Goal: Information Seeking & Learning: Learn about a topic

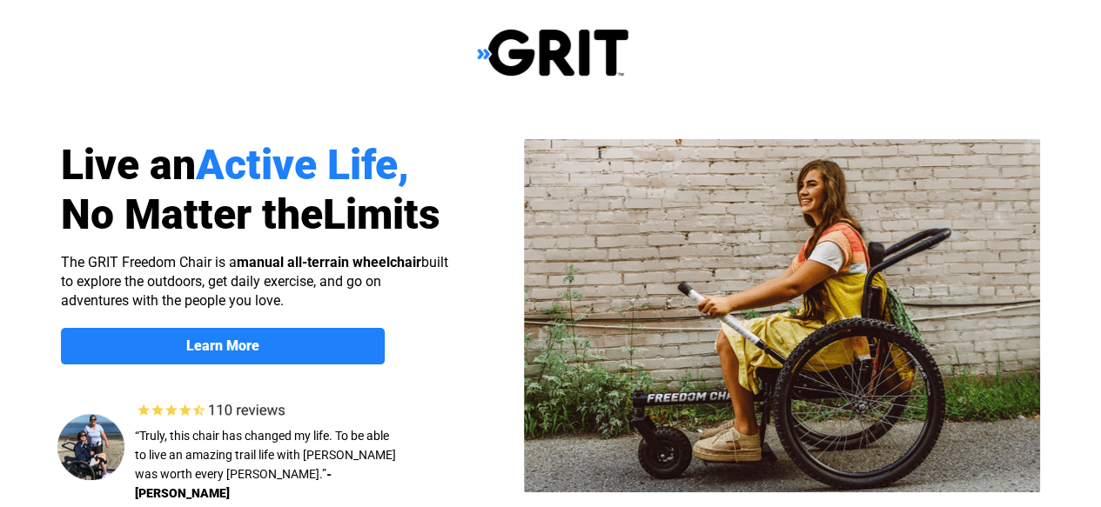
select select "US"
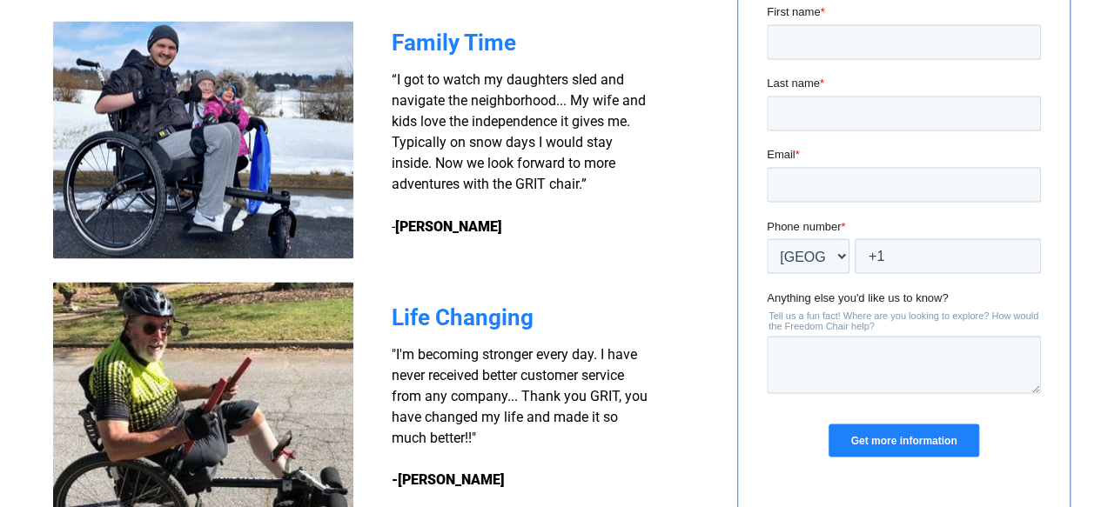
scroll to position [1339, 0]
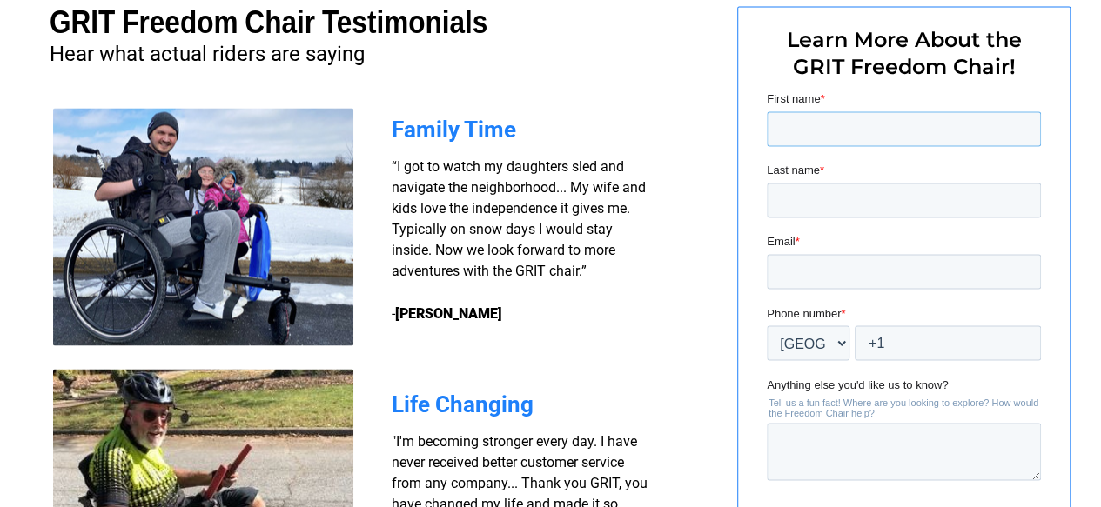
click at [813, 124] on input "First name *" at bounding box center [904, 128] width 274 height 35
type input "Tara"
click at [816, 210] on input "Last name *" at bounding box center [904, 200] width 274 height 35
type input "Holbrook"
click at [806, 270] on input "Email *" at bounding box center [904, 271] width 274 height 35
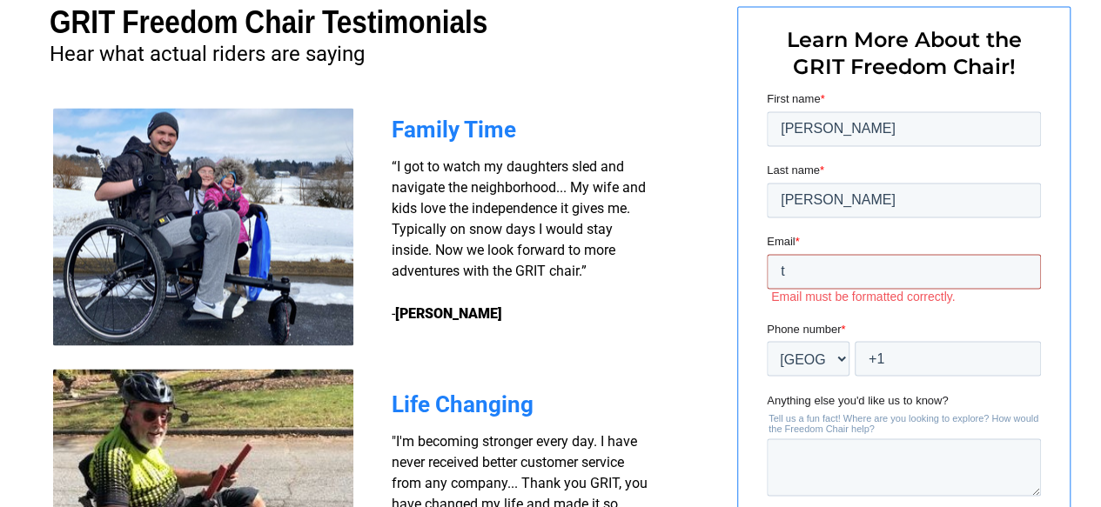
type input "tholbrook@seresc.net"
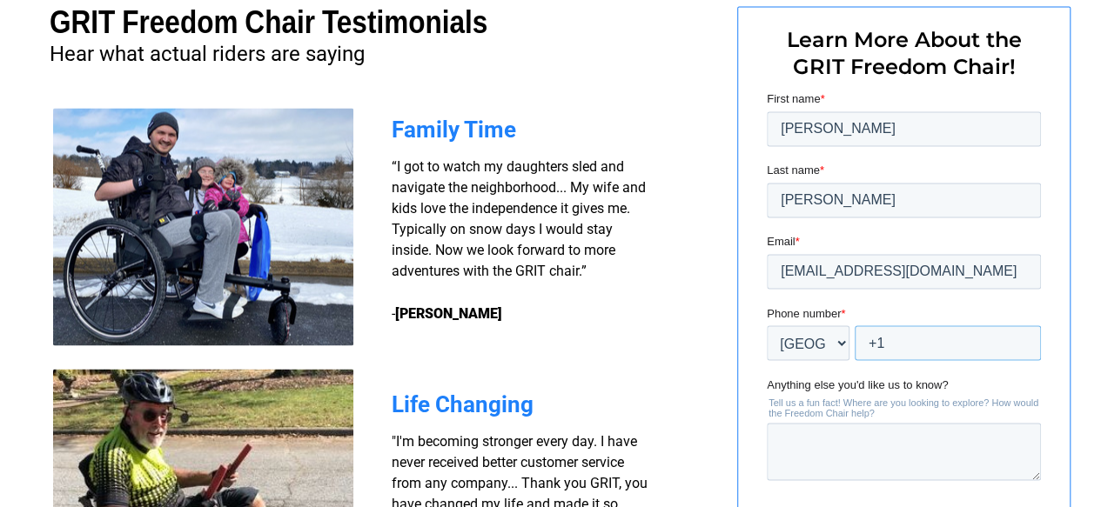
click at [920, 339] on input "+1" at bounding box center [948, 343] width 186 height 35
type input "+1 6032094418"
click at [858, 440] on textarea "Anything else you'd like us to know?" at bounding box center [904, 451] width 274 height 57
type textarea "i"
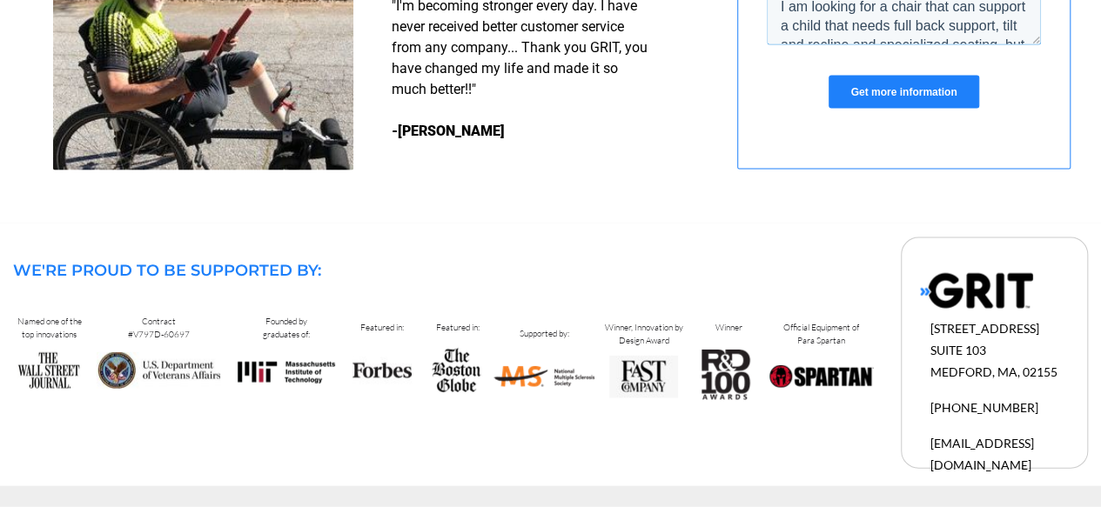
scroll to position [1687, 0]
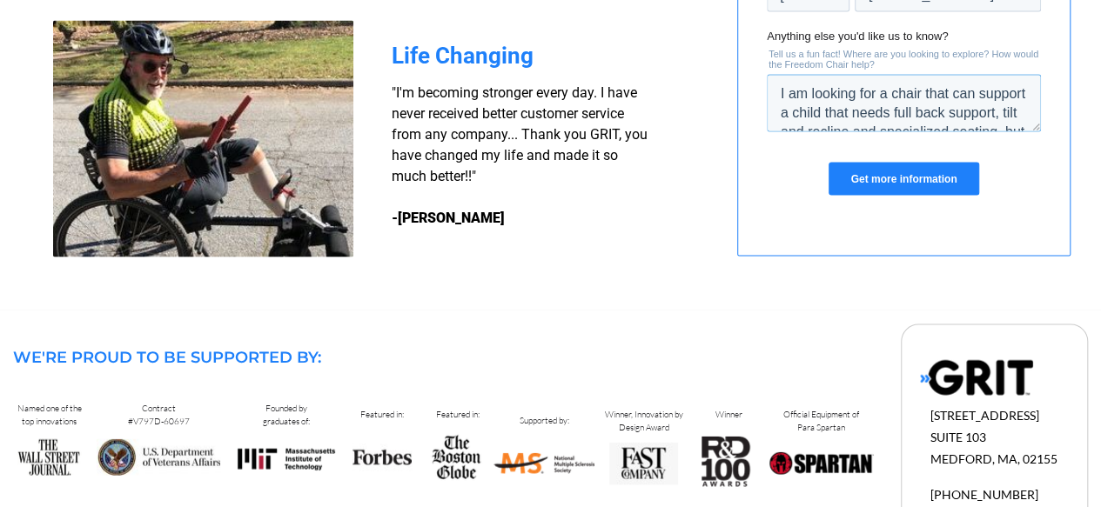
click at [920, 110] on textarea "I am looking for a chair that can support a child that needs full back support,…" at bounding box center [904, 103] width 274 height 57
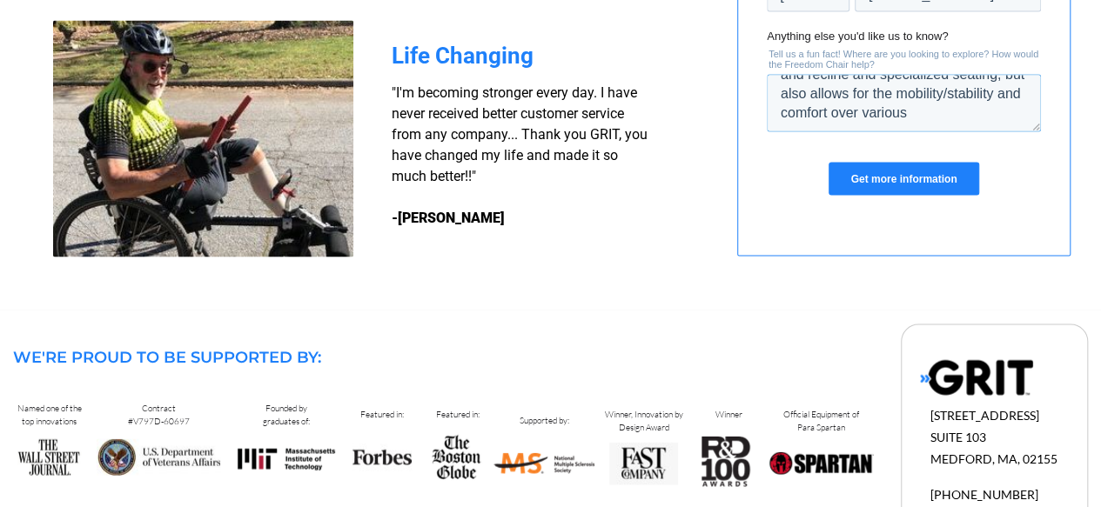
click at [889, 115] on textarea "I am looking for a chair that can support a child that needs full back support,…" at bounding box center [904, 103] width 274 height 57
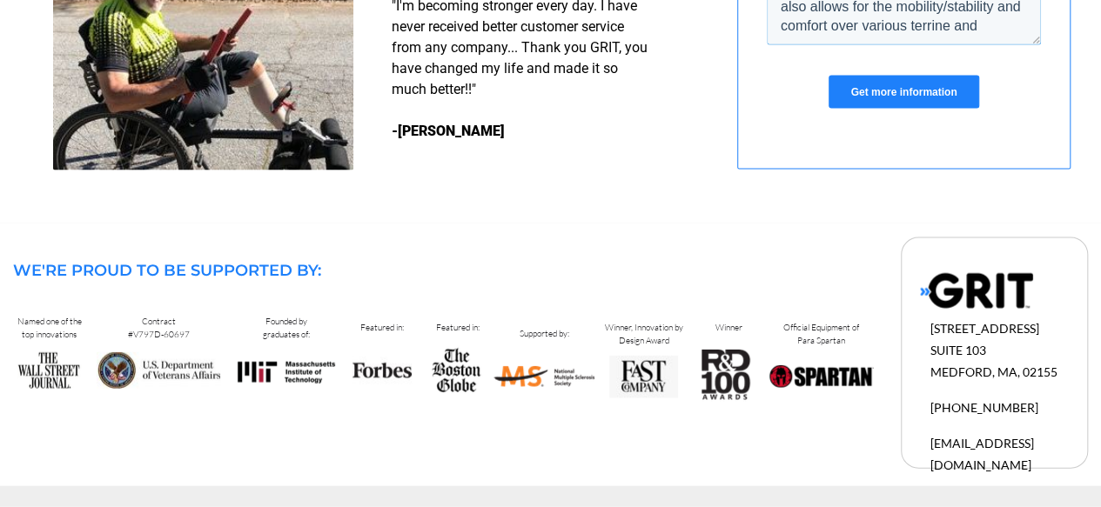
scroll to position [1687, 0]
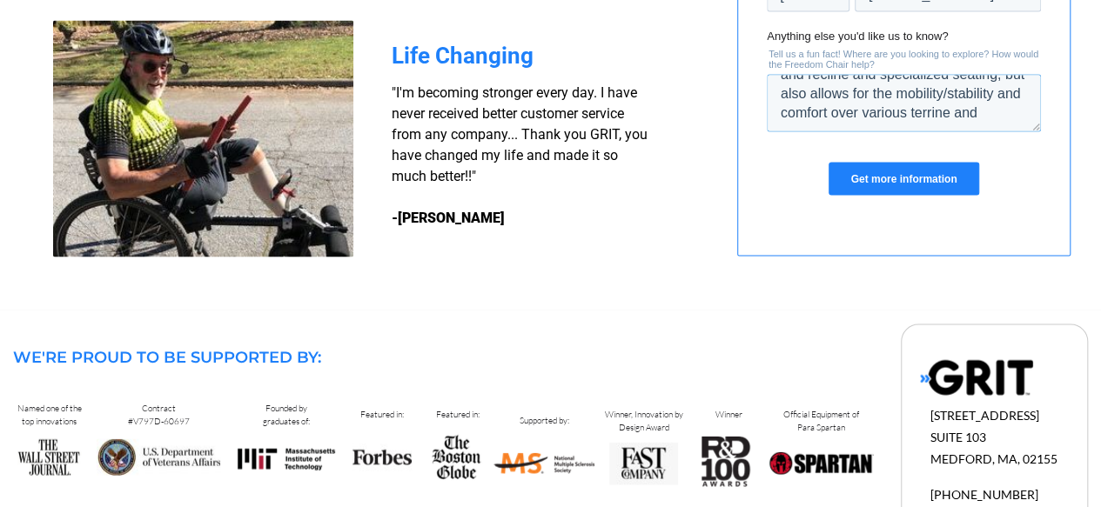
click at [897, 114] on textarea "I am looking for a chair that can support a child that needs full back support,…" at bounding box center [904, 103] width 274 height 57
click at [938, 104] on textarea "I am looking for a chair that can support a child that needs full back support,…" at bounding box center [904, 103] width 274 height 57
type textarea "I am looking for a chair that can support a child that needs full back support,…"
click at [904, 189] on input "Get more information" at bounding box center [904, 179] width 150 height 33
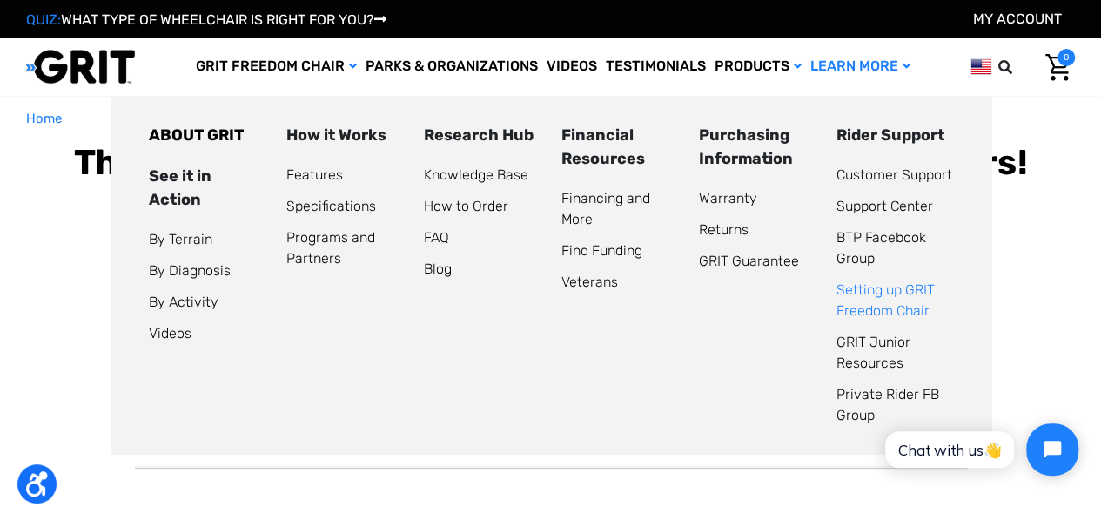
click at [877, 307] on link "Setting up GRIT Freedom Chair" at bounding box center [885, 299] width 98 height 37
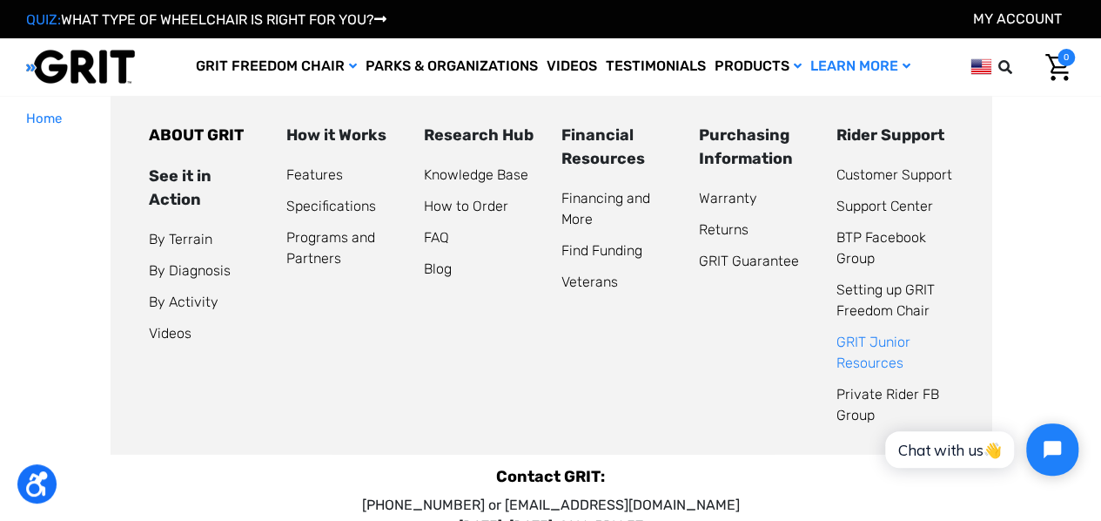
click at [863, 363] on link "GRIT Junior Resources" at bounding box center [873, 351] width 74 height 37
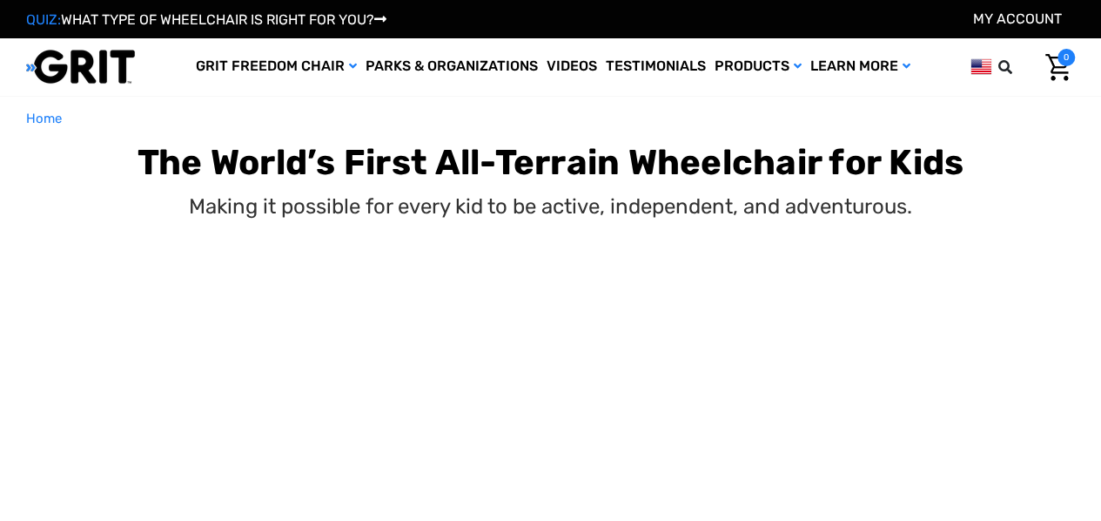
select select "US"
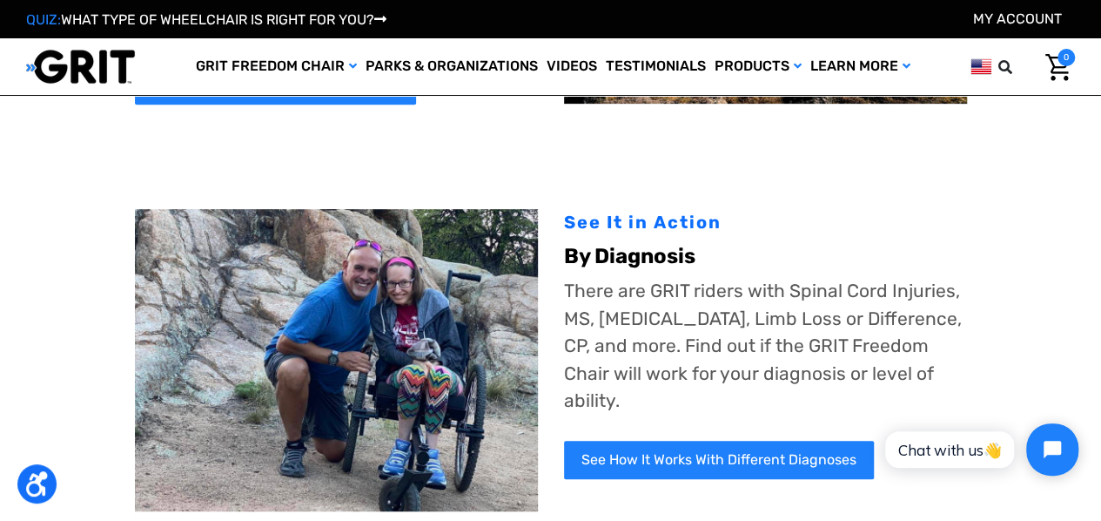
scroll to position [435, 0]
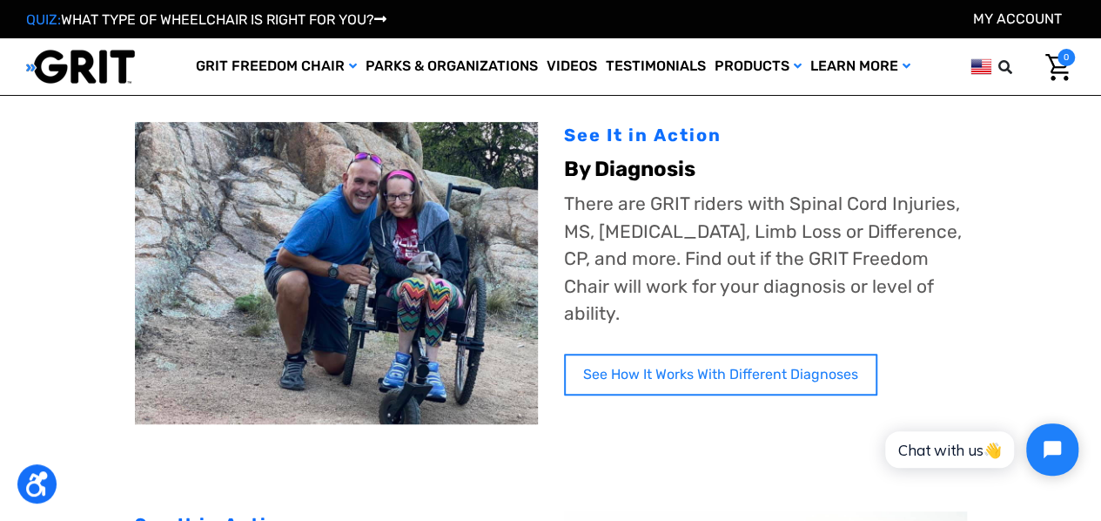
click at [698, 353] on link "See How It Works With Different Diagnoses" at bounding box center [720, 374] width 313 height 42
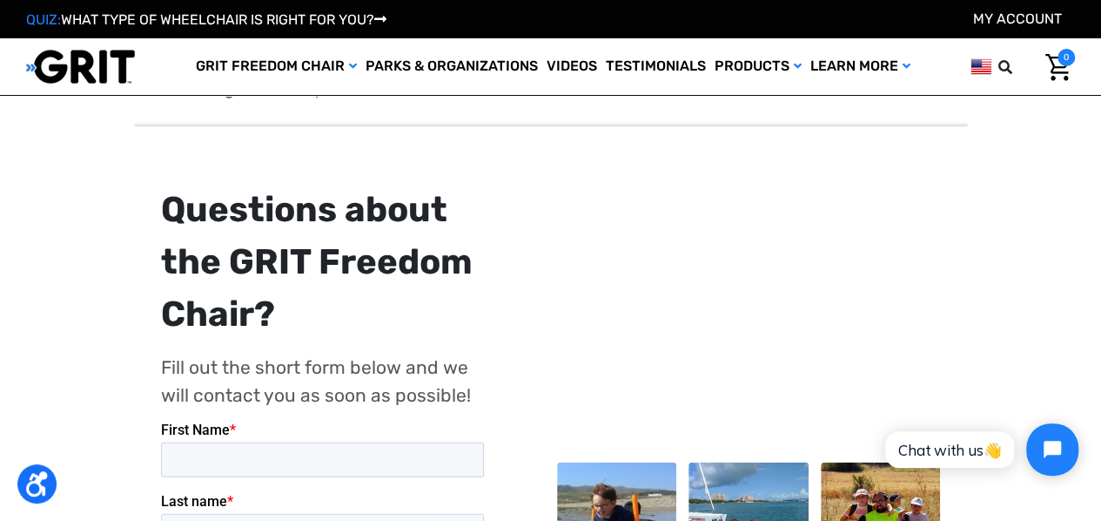
scroll to position [2350, 0]
